Goal: Information Seeking & Learning: Learn about a topic

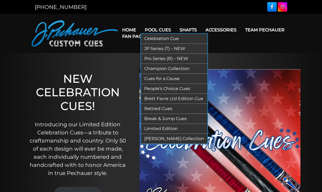
click at [161, 28] on link "Pool Cues" at bounding box center [158, 30] width 35 height 14
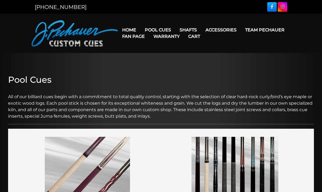
click at [241, 29] on link "Team Pechauer" at bounding box center [265, 30] width 48 height 14
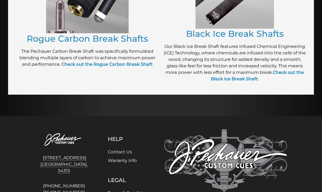
scroll to position [498, 0]
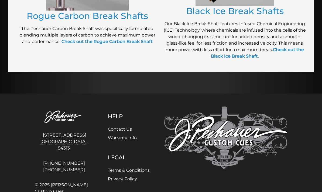
click at [153, 163] on div "Help Contact Us Warranty Info Legal Terms & Conditions Privacy Policy" at bounding box center [128, 154] width 65 height 97
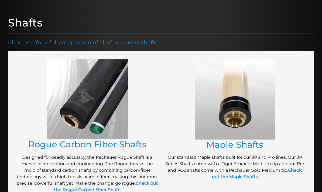
scroll to position [0, 0]
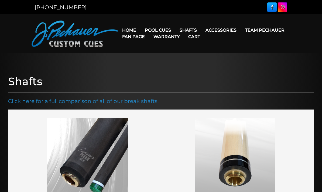
click at [136, 141] on figure at bounding box center [87, 157] width 142 height 80
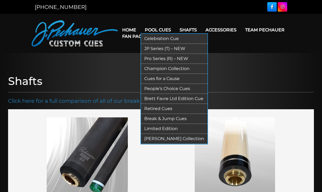
click at [173, 107] on link "Retired Cues" at bounding box center [174, 109] width 66 height 10
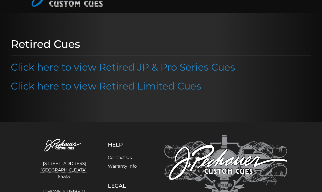
scroll to position [68, 0]
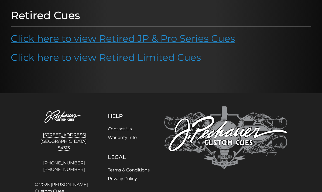
click at [139, 37] on link "Click here to view Retired JP & Pro Series Cues" at bounding box center [123, 38] width 224 height 12
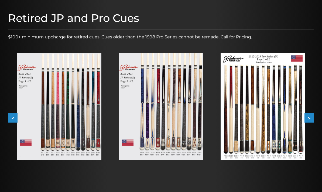
scroll to position [66, 0]
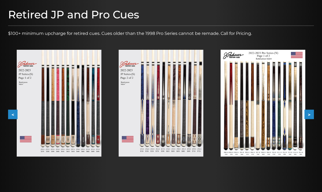
click at [240, 117] on img at bounding box center [263, 103] width 85 height 107
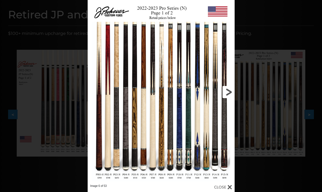
click at [227, 90] on link at bounding box center [201, 92] width 66 height 184
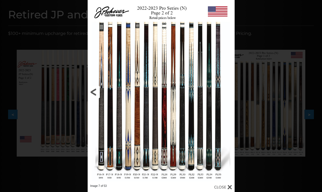
click at [94, 94] on link at bounding box center [121, 92] width 66 height 184
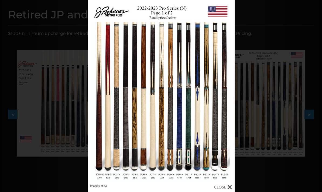
click at [269, 30] on div "Image 6 of 53" at bounding box center [161, 96] width 322 height 192
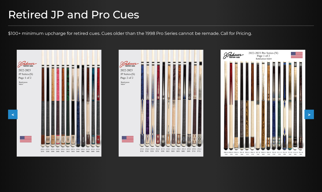
click at [165, 104] on img at bounding box center [161, 103] width 85 height 107
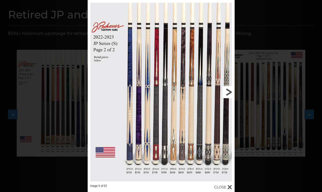
click at [229, 92] on link at bounding box center [201, 92] width 66 height 184
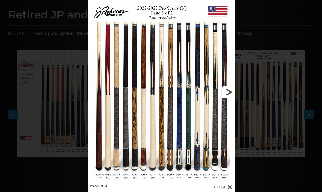
click at [227, 92] on link at bounding box center [201, 92] width 66 height 184
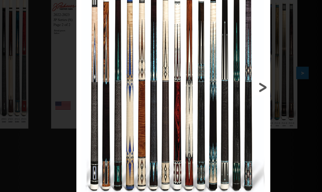
scroll to position [109, 38]
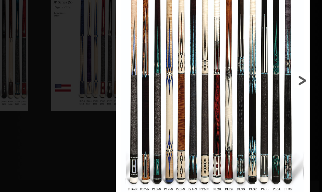
click at [234, 60] on link at bounding box center [244, 91] width 66 height 184
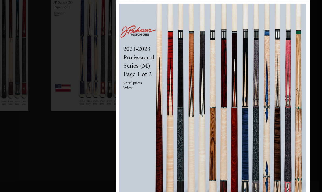
click at [56, 123] on div "Image 8 of 53" at bounding box center [203, 126] width 322 height 192
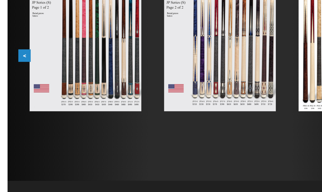
scroll to position [109, 0]
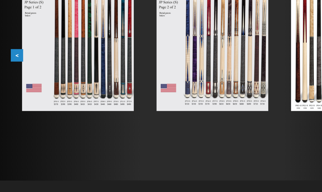
click at [59, 50] on img at bounding box center [59, 60] width 85 height 107
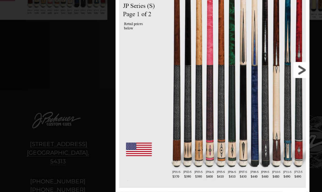
scroll to position [185, 0]
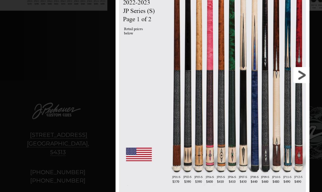
click at [230, 58] on link at bounding box center [221, 87] width 66 height 184
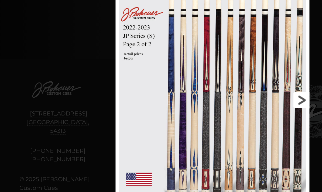
scroll to position [202, 0]
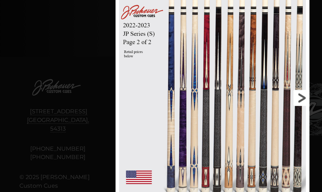
click at [231, 74] on link at bounding box center [221, 104] width 66 height 184
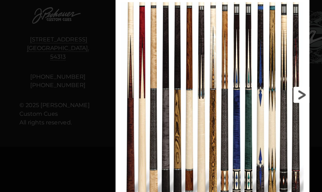
scroll to position [257, 0]
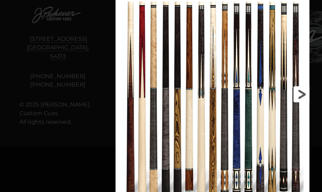
click at [230, 72] on link at bounding box center [221, 101] width 66 height 184
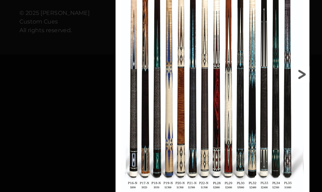
scroll to position [327, 0]
click at [229, 55] on link at bounding box center [221, 86] width 66 height 184
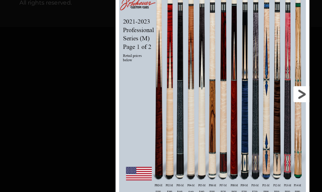
scroll to position [349, 0]
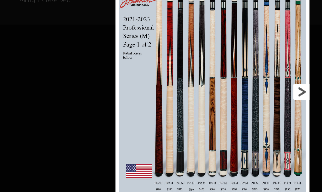
click at [227, 66] on link at bounding box center [221, 100] width 66 height 184
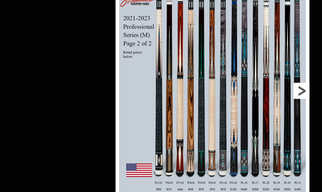
scroll to position [372, 0]
click at [228, 68] on link at bounding box center [221, 99] width 66 height 184
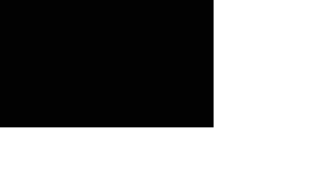
scroll to position [543, 192]
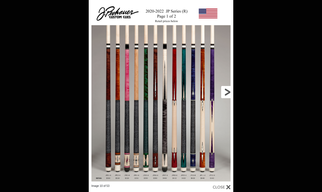
click at [206, 153] on link at bounding box center [200, 92] width 65 height 184
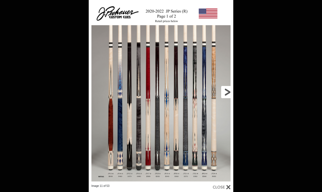
click at [227, 92] on link at bounding box center [200, 92] width 65 height 184
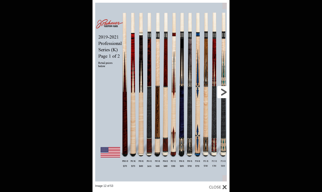
click at [224, 92] on link at bounding box center [199, 92] width 62 height 184
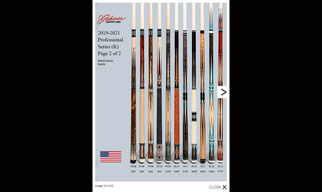
click at [224, 92] on link at bounding box center [199, 92] width 62 height 184
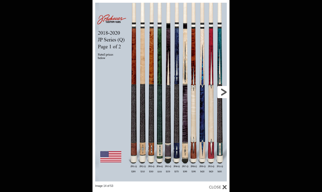
click at [224, 92] on link at bounding box center [199, 92] width 62 height 184
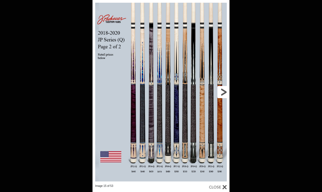
click at [224, 92] on link at bounding box center [199, 92] width 62 height 184
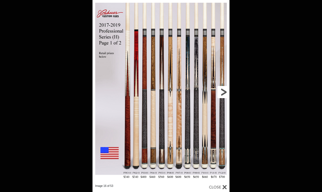
click at [224, 92] on link at bounding box center [199, 92] width 62 height 184
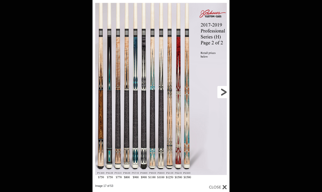
click at [224, 92] on link at bounding box center [199, 92] width 62 height 184
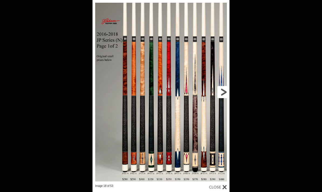
click at [224, 92] on link at bounding box center [199, 92] width 62 height 184
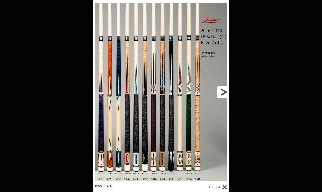
click at [224, 92] on link at bounding box center [199, 92] width 62 height 184
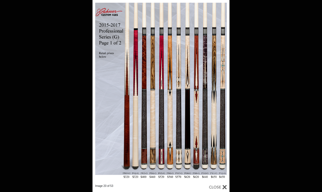
click at [55, 80] on div "Image 20 of 53" at bounding box center [161, 96] width 322 height 192
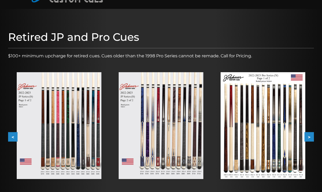
scroll to position [50, 0]
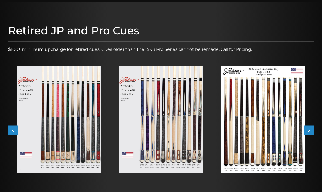
click at [12, 128] on button "<" at bounding box center [12, 129] width 9 height 9
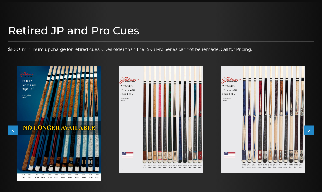
click at [67, 119] on img at bounding box center [59, 123] width 85 height 115
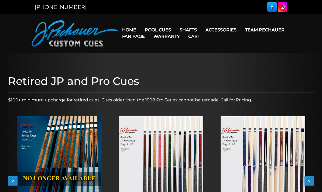
scroll to position [72, 0]
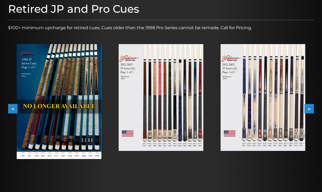
click at [15, 109] on button "<" at bounding box center [12, 108] width 9 height 9
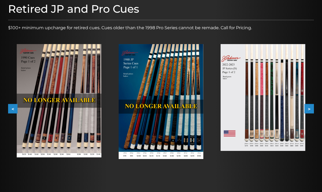
click at [11, 108] on button "<" at bounding box center [12, 108] width 9 height 9
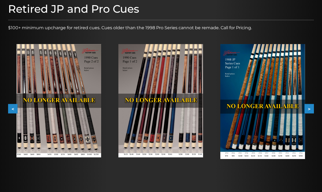
click at [150, 85] on img at bounding box center [160, 100] width 85 height 113
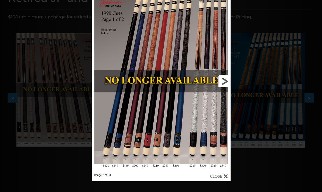
scroll to position [85, 0]
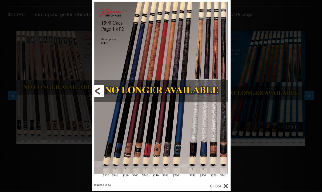
click at [96, 94] on link at bounding box center [123, 91] width 63 height 184
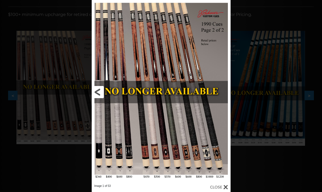
click at [98, 89] on link at bounding box center [123, 92] width 63 height 184
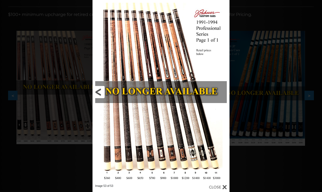
click at [100, 95] on link at bounding box center [124, 92] width 62 height 184
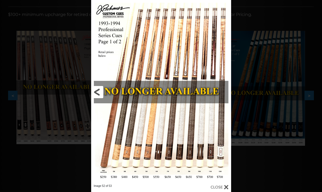
click at [100, 93] on link at bounding box center [122, 92] width 63 height 184
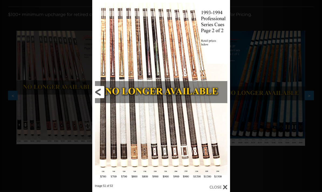
click at [100, 93] on link at bounding box center [123, 92] width 62 height 184
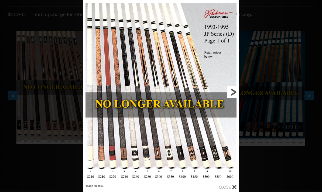
click at [232, 164] on link at bounding box center [204, 92] width 70 height 184
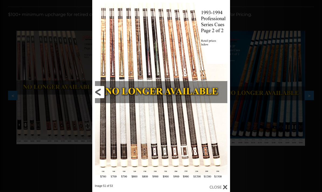
click at [98, 91] on link at bounding box center [123, 92] width 62 height 184
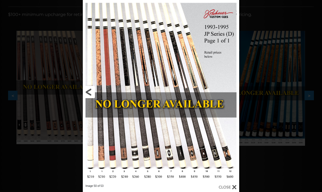
click at [89, 92] on link at bounding box center [118, 92] width 70 height 184
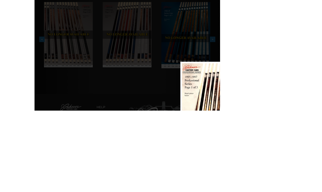
scroll to position [141, 0]
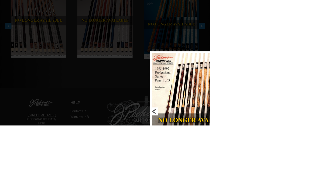
click at [238, 172] on link at bounding box center [261, 171] width 63 height 184
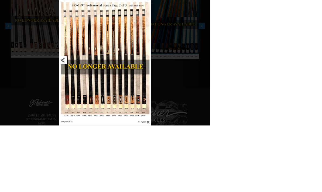
click at [144, 111] on link at bounding box center [122, 92] width 64 height 184
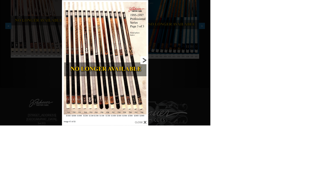
click at [220, 91] on link at bounding box center [198, 92] width 60 height 184
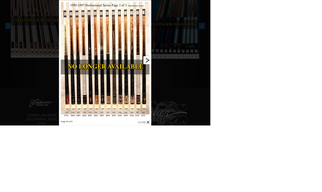
drag, startPoint x: 189, startPoint y: 103, endPoint x: 198, endPoint y: 125, distance: 24.0
click at [198, 125] on link at bounding box center [200, 92] width 64 height 184
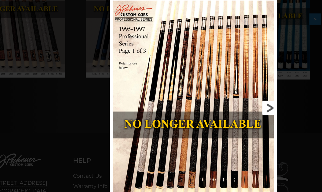
scroll to position [151, 32]
click at [107, 89] on link at bounding box center [138, 104] width 63 height 184
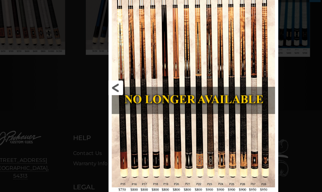
scroll to position [169, 32]
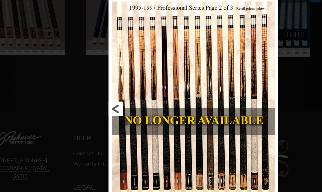
click at [106, 89] on link at bounding box center [138, 104] width 64 height 184
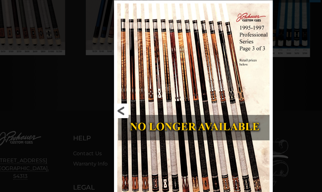
click at [110, 91] on link at bounding box center [140, 106] width 60 height 184
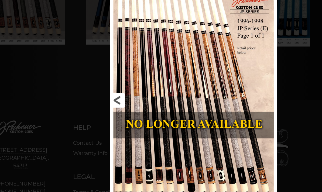
scroll to position [178, 32]
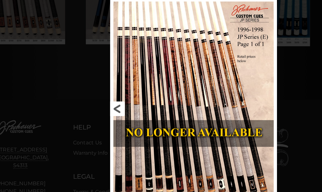
click at [107, 91] on link at bounding box center [138, 104] width 63 height 184
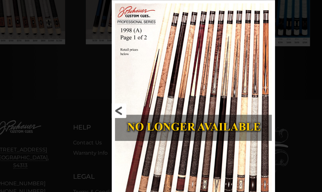
click at [108, 91] on link at bounding box center [138, 106] width 61 height 184
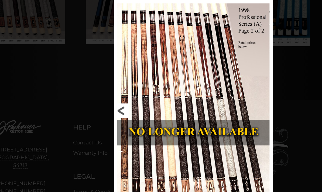
click at [110, 91] on link at bounding box center [140, 106] width 60 height 184
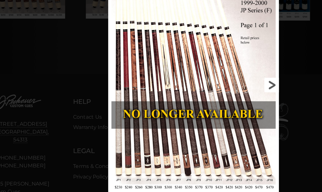
scroll to position [200, 32]
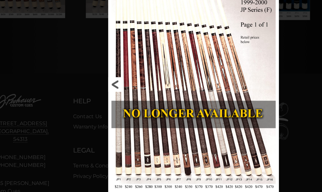
click at [105, 72] on link at bounding box center [137, 84] width 64 height 184
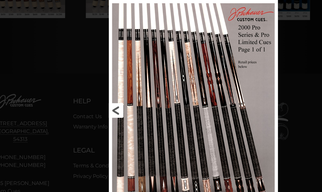
click at [106, 91] on link at bounding box center [137, 106] width 63 height 184
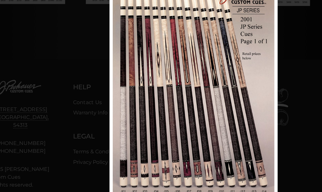
scroll to position [212, 32]
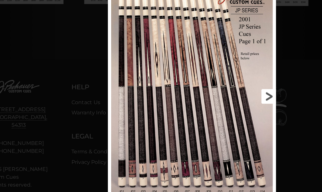
click at [222, 79] on link at bounding box center [214, 94] width 63 height 184
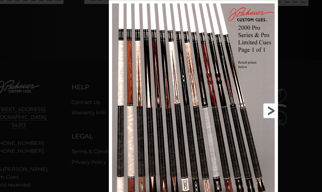
click at [222, 91] on link at bounding box center [216, 106] width 63 height 184
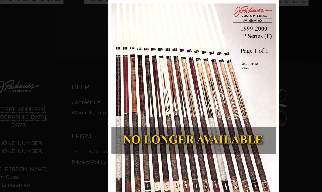
scroll to position [214, 32]
